Goal: Check status: Check status

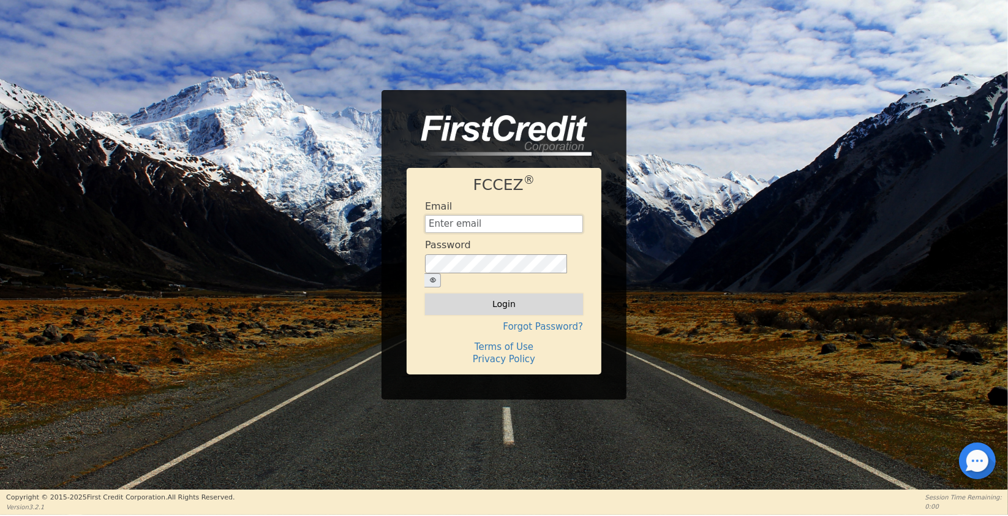
type input "[EMAIL_ADDRESS][DOMAIN_NAME]"
click at [484, 294] on button "Login" at bounding box center [504, 303] width 158 height 21
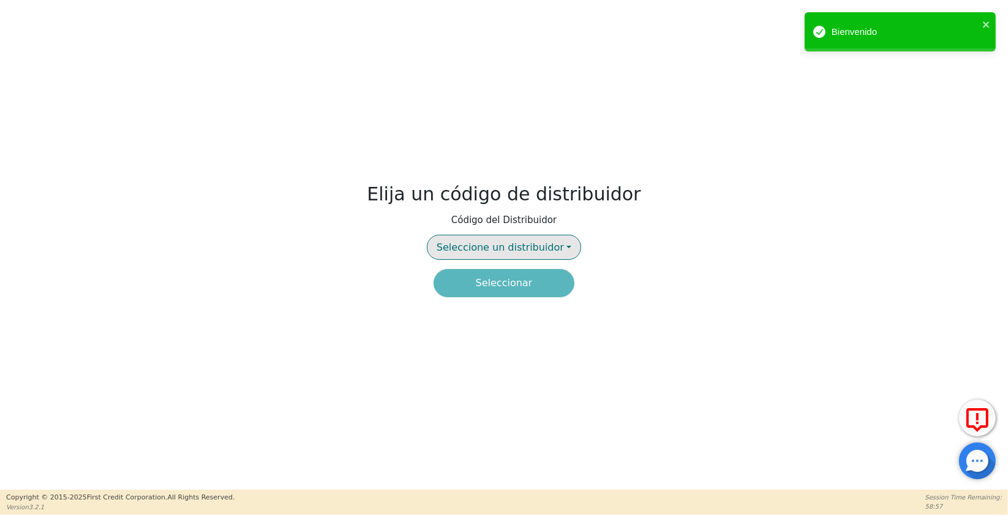
click at [518, 246] on span "Seleccione un distribuidor" at bounding box center [500, 247] width 127 height 12
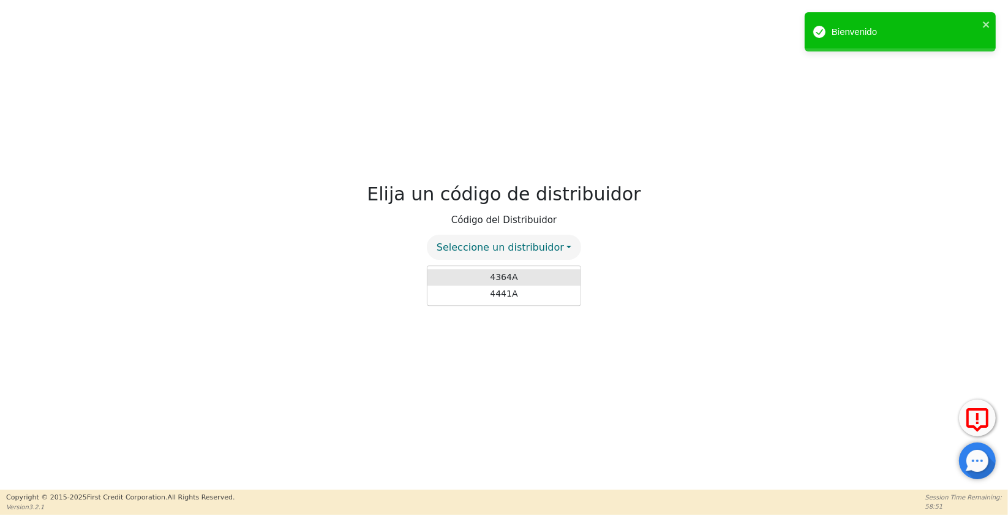
click at [519, 280] on link "4364A" at bounding box center [503, 277] width 153 height 17
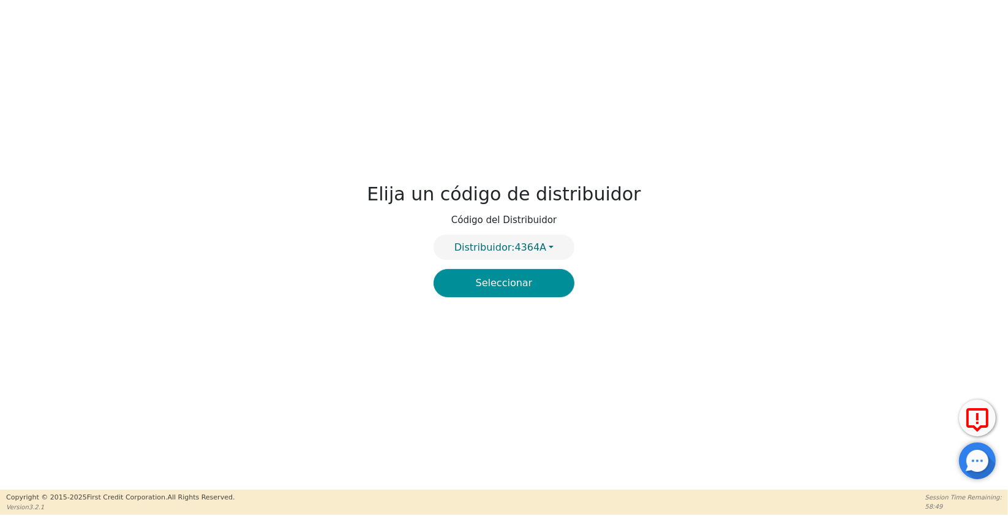
click at [517, 290] on button "Seleccionar" at bounding box center [504, 283] width 141 height 28
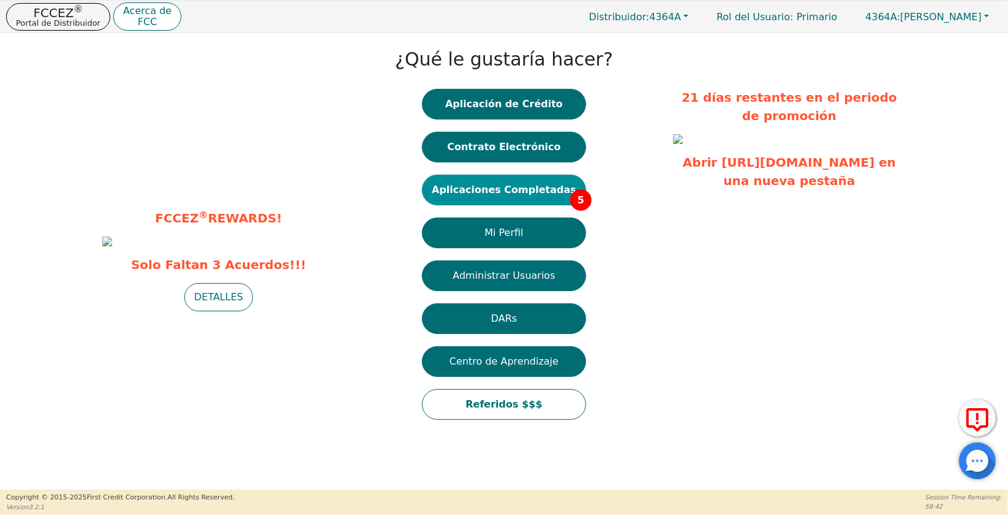
click at [534, 195] on button "Aplicaciones Completadas 5" at bounding box center [504, 190] width 164 height 31
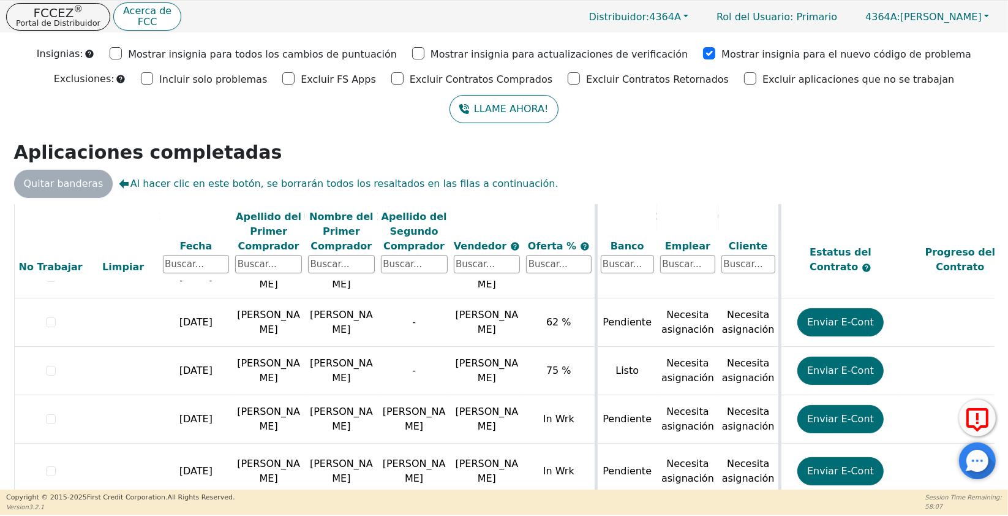
scroll to position [55, 0]
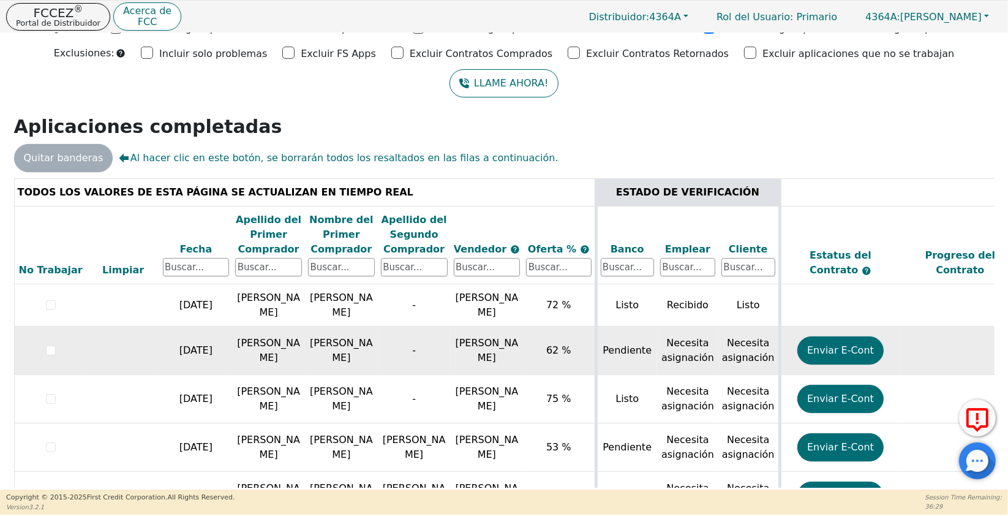
scroll to position [54, 0]
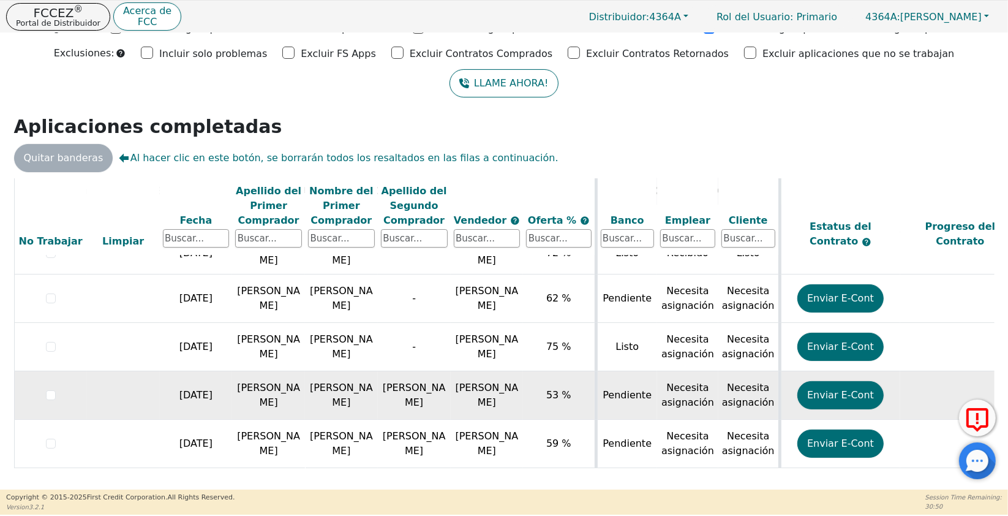
click at [476, 389] on span "[PERSON_NAME]" at bounding box center [487, 394] width 63 height 26
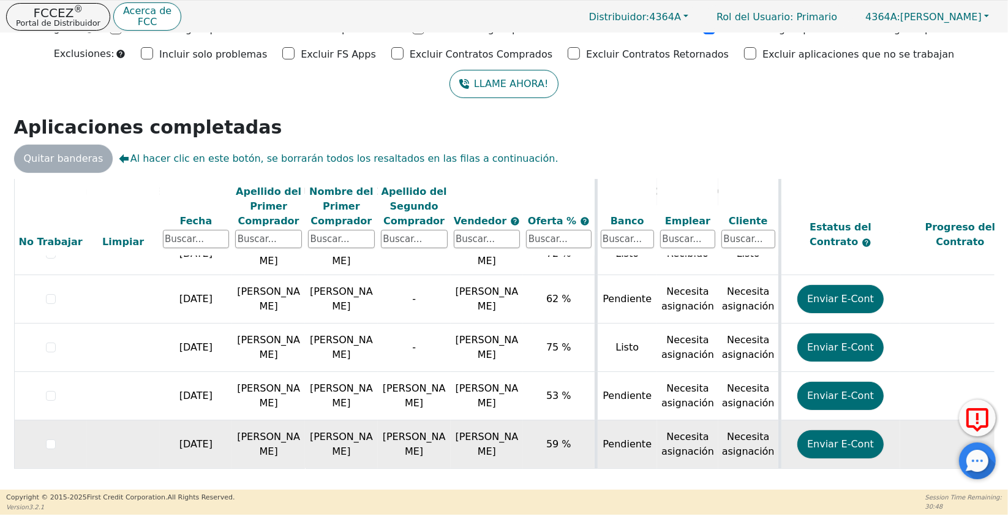
scroll to position [55, 0]
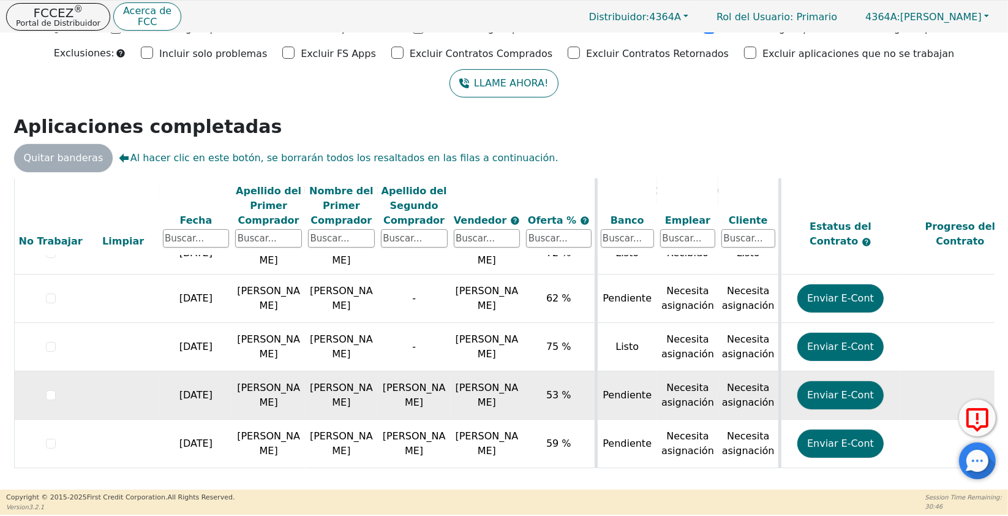
drag, startPoint x: 336, startPoint y: 394, endPoint x: 310, endPoint y: 389, distance: 26.3
click at [310, 389] on td "DIANA" at bounding box center [341, 395] width 73 height 48
